Goal: Information Seeking & Learning: Learn about a topic

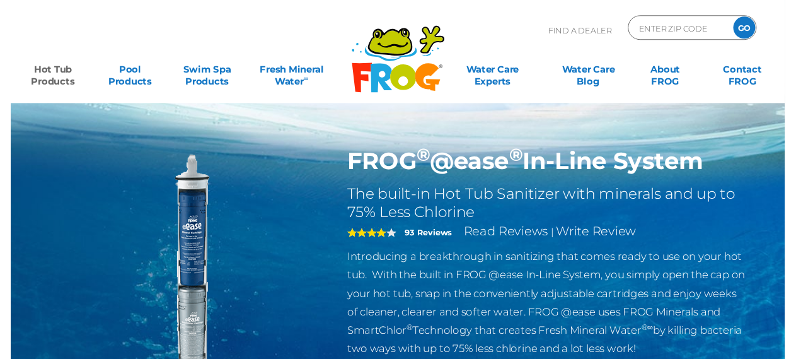
scroll to position [28, 0]
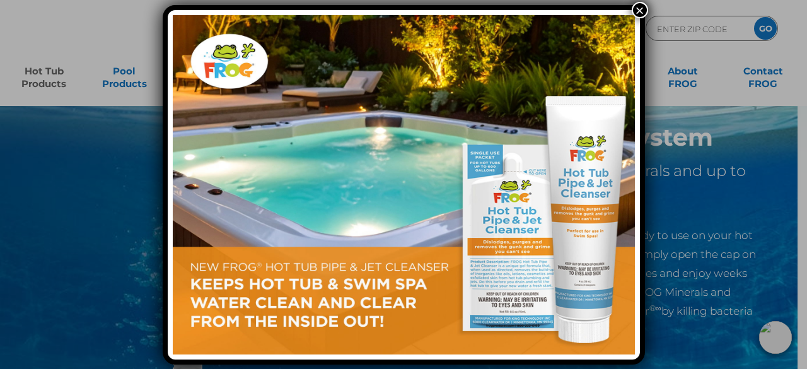
click at [638, 8] on button "×" at bounding box center [640, 10] width 16 height 16
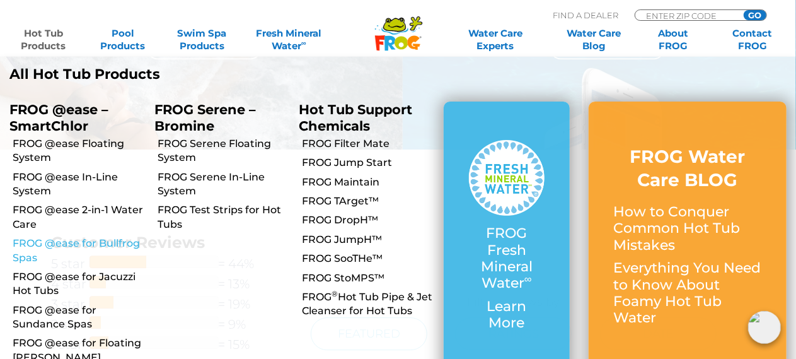
scroll to position [1698, 0]
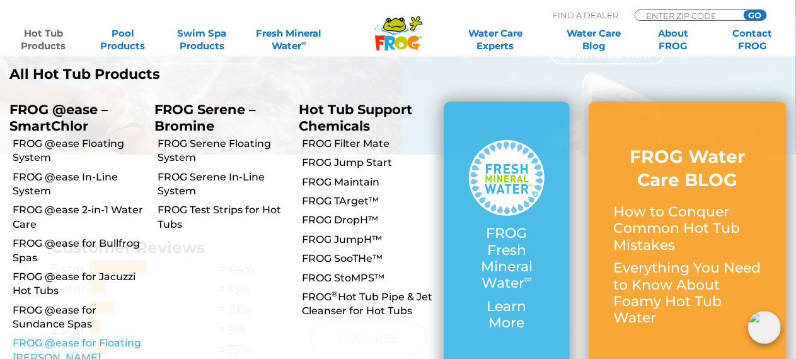
click at [59, 342] on link "FROG @ease for Floating [PERSON_NAME]" at bounding box center [79, 350] width 132 height 28
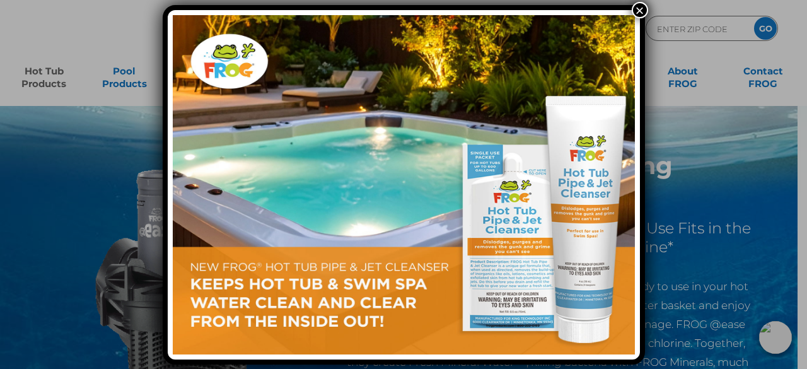
click at [636, 13] on button "×" at bounding box center [640, 10] width 16 height 16
